Goal: Navigation & Orientation: Go to known website

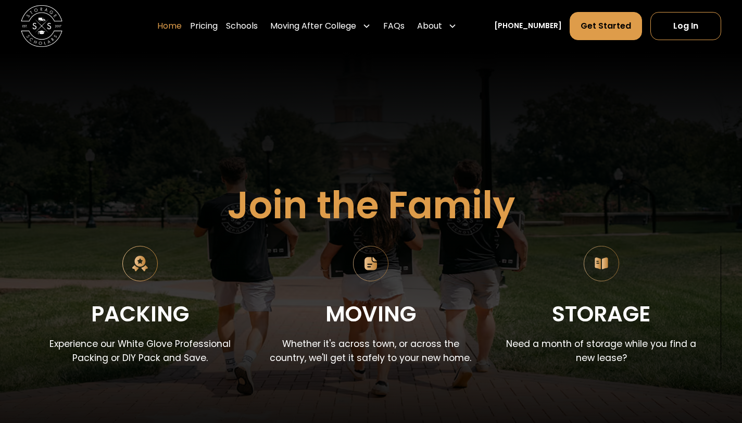
click at [182, 24] on link "Home" at bounding box center [169, 25] width 24 height 29
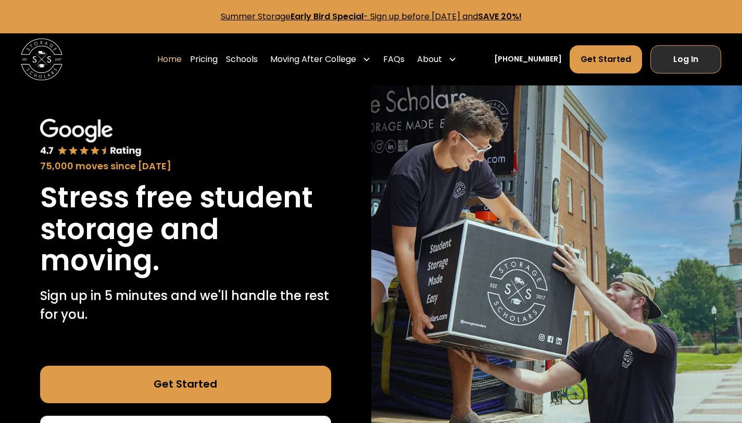
click at [681, 58] on link "Log In" at bounding box center [685, 59] width 71 height 28
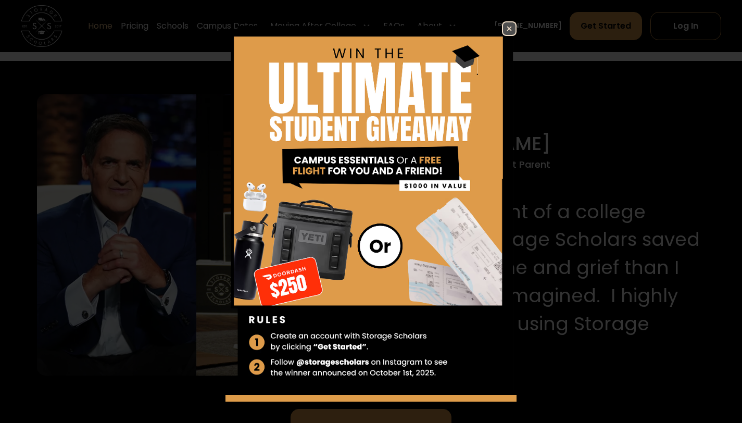
click at [503, 26] on img at bounding box center [509, 28] width 12 height 12
